Goal: Task Accomplishment & Management: Manage account settings

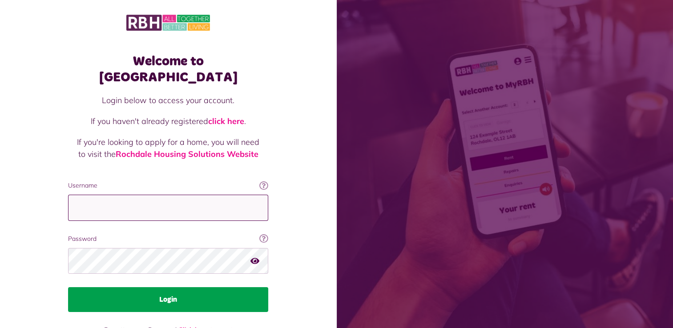
type input "**********"
click at [172, 289] on button "Login" at bounding box center [168, 299] width 200 height 25
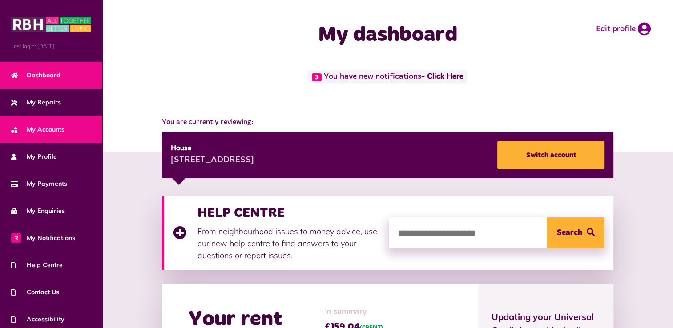
click at [61, 125] on span "My Accounts" at bounding box center [37, 129] width 53 height 9
